Goal: Find specific page/section: Find specific page/section

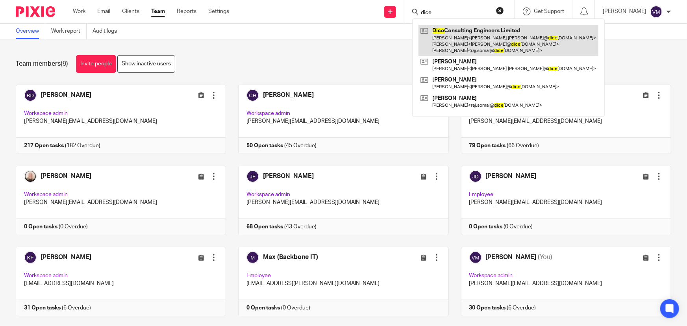
type input "dice"
click at [460, 40] on link at bounding box center [508, 40] width 180 height 31
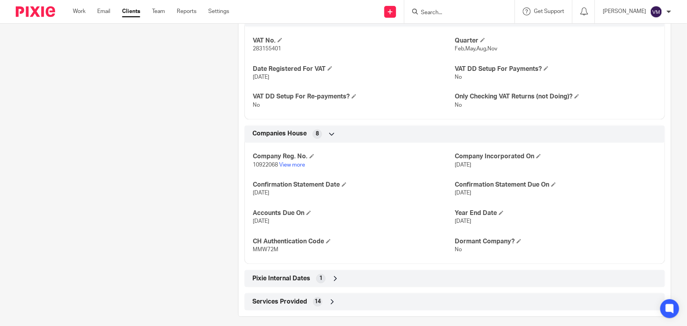
scroll to position [678, 0]
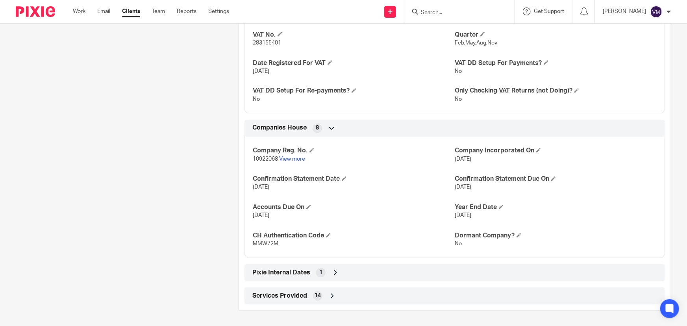
drag, startPoint x: 482, startPoint y: 215, endPoint x: 451, endPoint y: 215, distance: 31.5
click at [451, 215] on div "Company Reg. No. 10922068 View more Company Incorporated On 18 Aug 2017 Confirm…" at bounding box center [454, 194] width 420 height 127
click at [434, 219] on p "31 May 2026" at bounding box center [354, 216] width 202 height 8
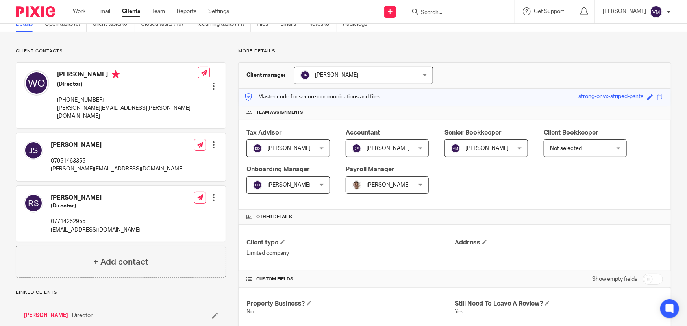
scroll to position [0, 0]
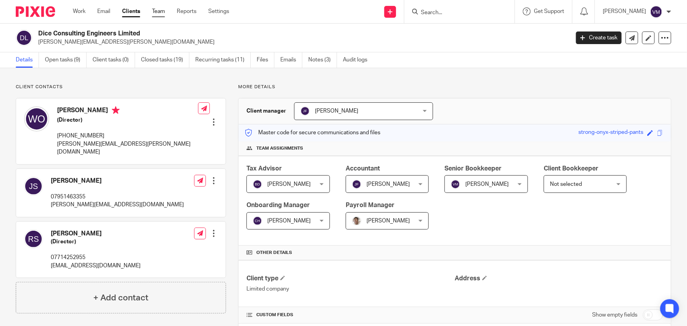
click at [159, 11] on link "Team" at bounding box center [158, 11] width 13 height 8
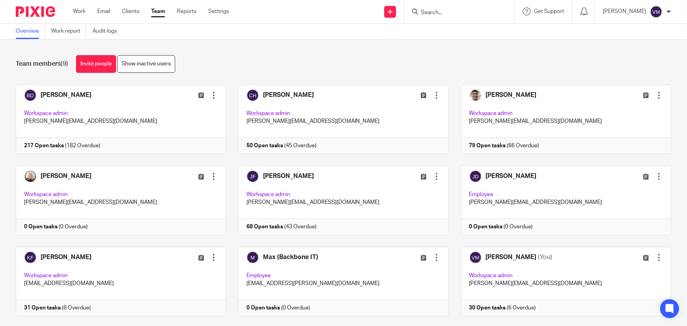
click at [441, 15] on input "Search" at bounding box center [455, 12] width 71 height 7
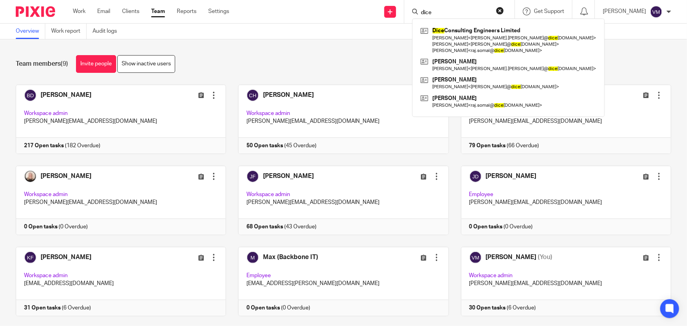
type input "dice"
click at [161, 11] on link "Team" at bounding box center [158, 11] width 14 height 8
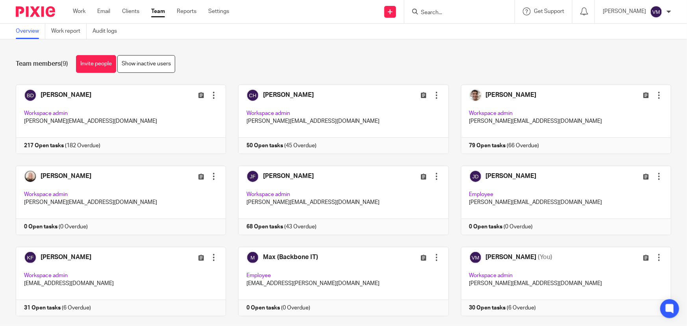
click at [475, 13] on input "Search" at bounding box center [455, 12] width 71 height 7
type input "olida"
click at [468, 34] on link at bounding box center [484, 34] width 133 height 18
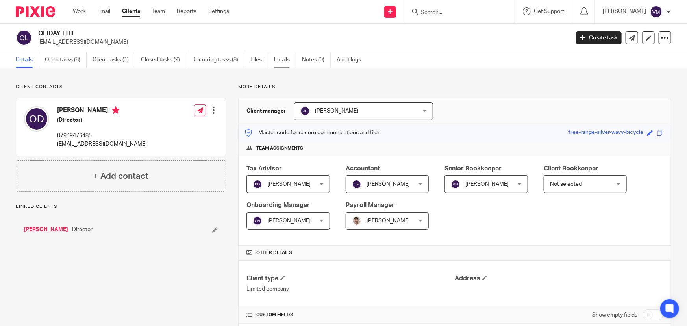
click at [285, 60] on link "Emails" at bounding box center [285, 59] width 22 height 15
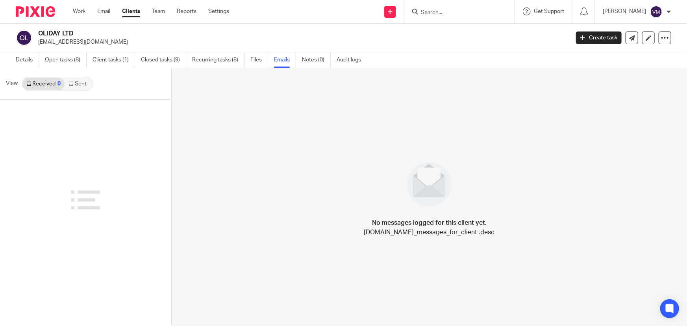
click at [75, 86] on link "Sent" at bounding box center [79, 84] width 28 height 13
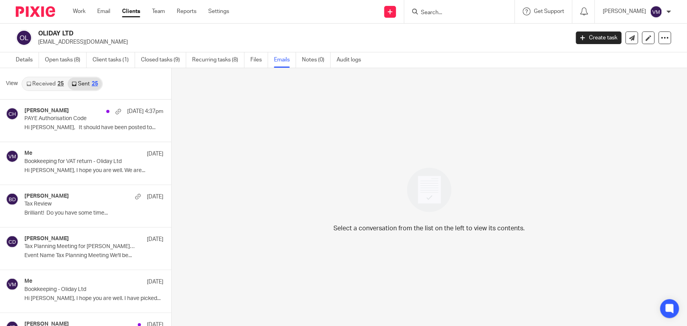
click at [46, 85] on link "Received 25" at bounding box center [44, 84] width 45 height 13
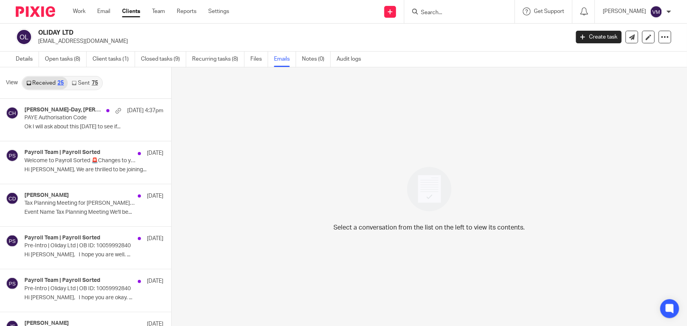
click at [86, 78] on link "Sent 75" at bounding box center [85, 83] width 34 height 13
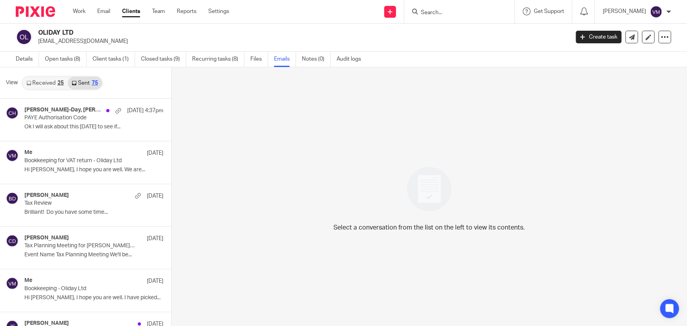
click at [55, 78] on link "Received 25" at bounding box center [44, 83] width 45 height 13
click at [51, 82] on link "Received 25" at bounding box center [44, 83] width 45 height 13
click at [85, 81] on link "Sent 75" at bounding box center [85, 83] width 34 height 13
click at [46, 82] on link "Received 25" at bounding box center [44, 83] width 45 height 13
click at [70, 59] on link "Open tasks (8)" at bounding box center [66, 59] width 42 height 15
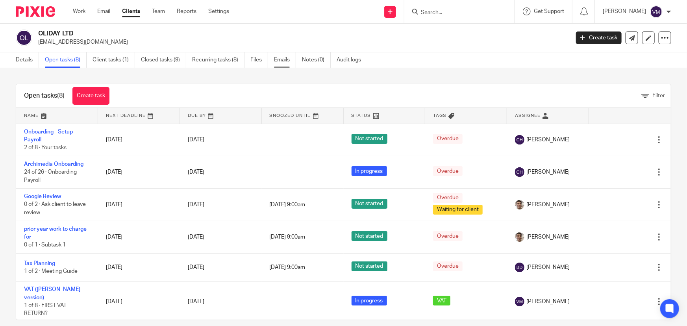
click at [288, 58] on link "Emails" at bounding box center [285, 59] width 22 height 15
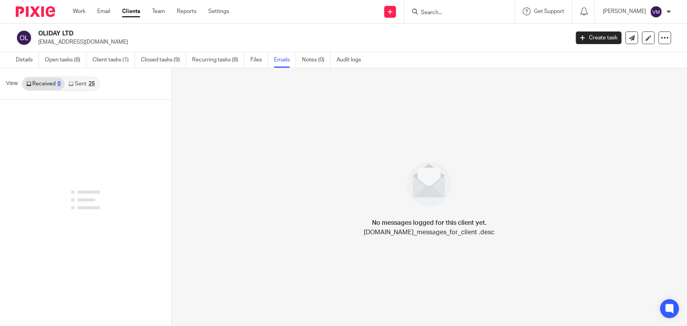
click at [73, 86] on link "Sent 25" at bounding box center [82, 84] width 34 height 13
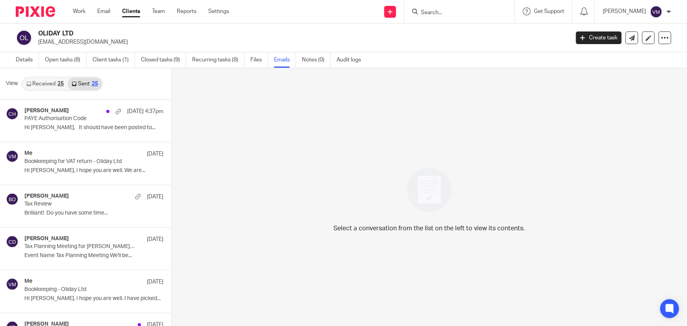
click at [43, 80] on link "Received 25" at bounding box center [44, 84] width 45 height 13
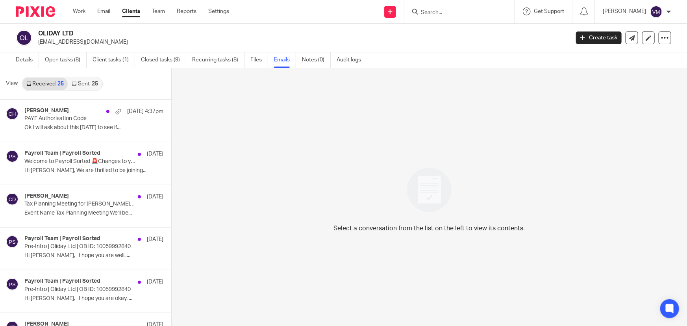
click at [93, 80] on link "Sent 25" at bounding box center [85, 84] width 34 height 13
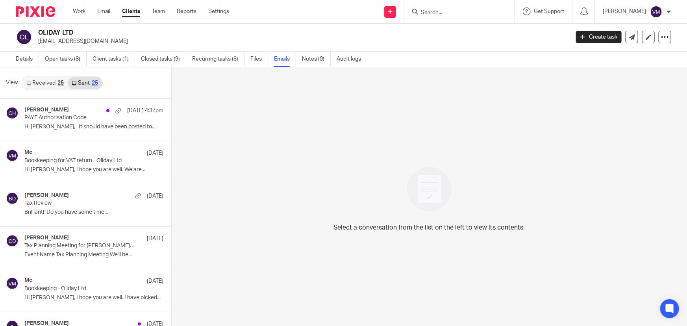
click at [47, 83] on link "Received 25" at bounding box center [44, 83] width 45 height 13
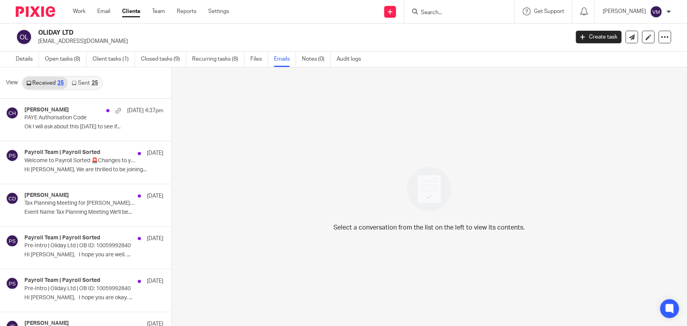
click at [88, 80] on link "Sent 25" at bounding box center [85, 83] width 34 height 13
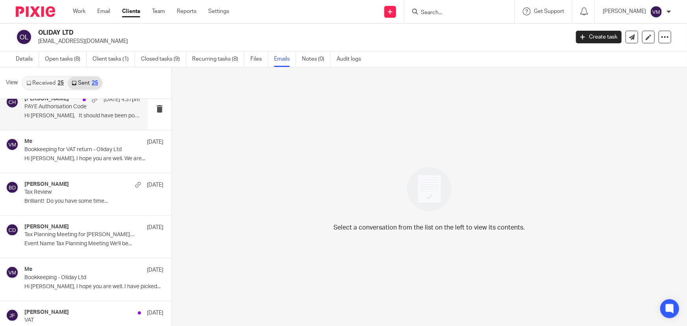
scroll to position [0, 0]
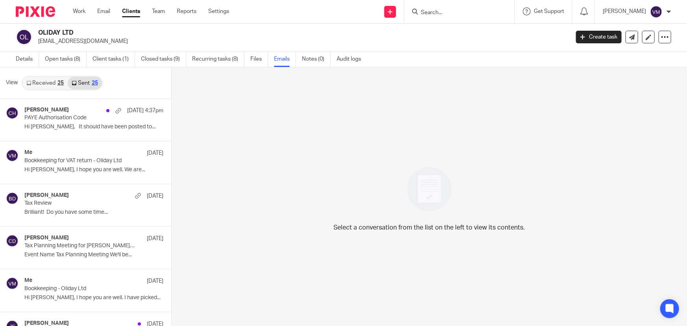
click at [50, 83] on link "Received 25" at bounding box center [44, 83] width 45 height 13
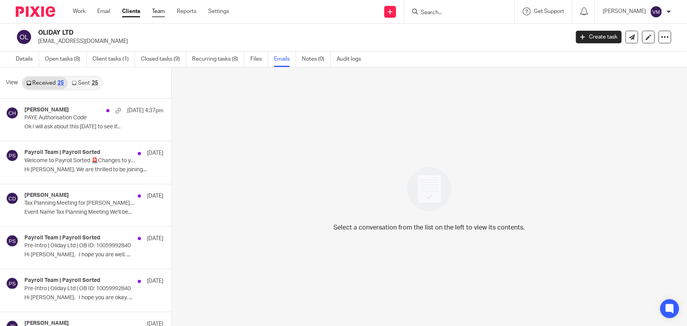
click at [164, 11] on link "Team" at bounding box center [158, 11] width 13 height 8
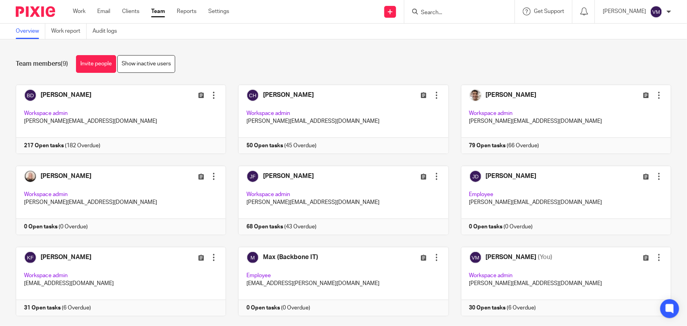
click at [462, 13] on input "Search" at bounding box center [455, 12] width 71 height 7
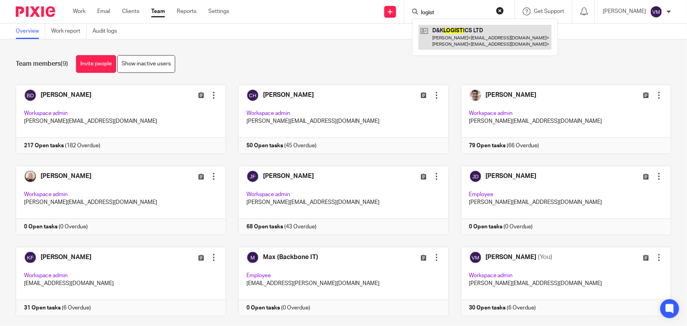
type input "logist"
click at [467, 33] on link at bounding box center [484, 37] width 133 height 24
